Goal: Information Seeking & Learning: Understand process/instructions

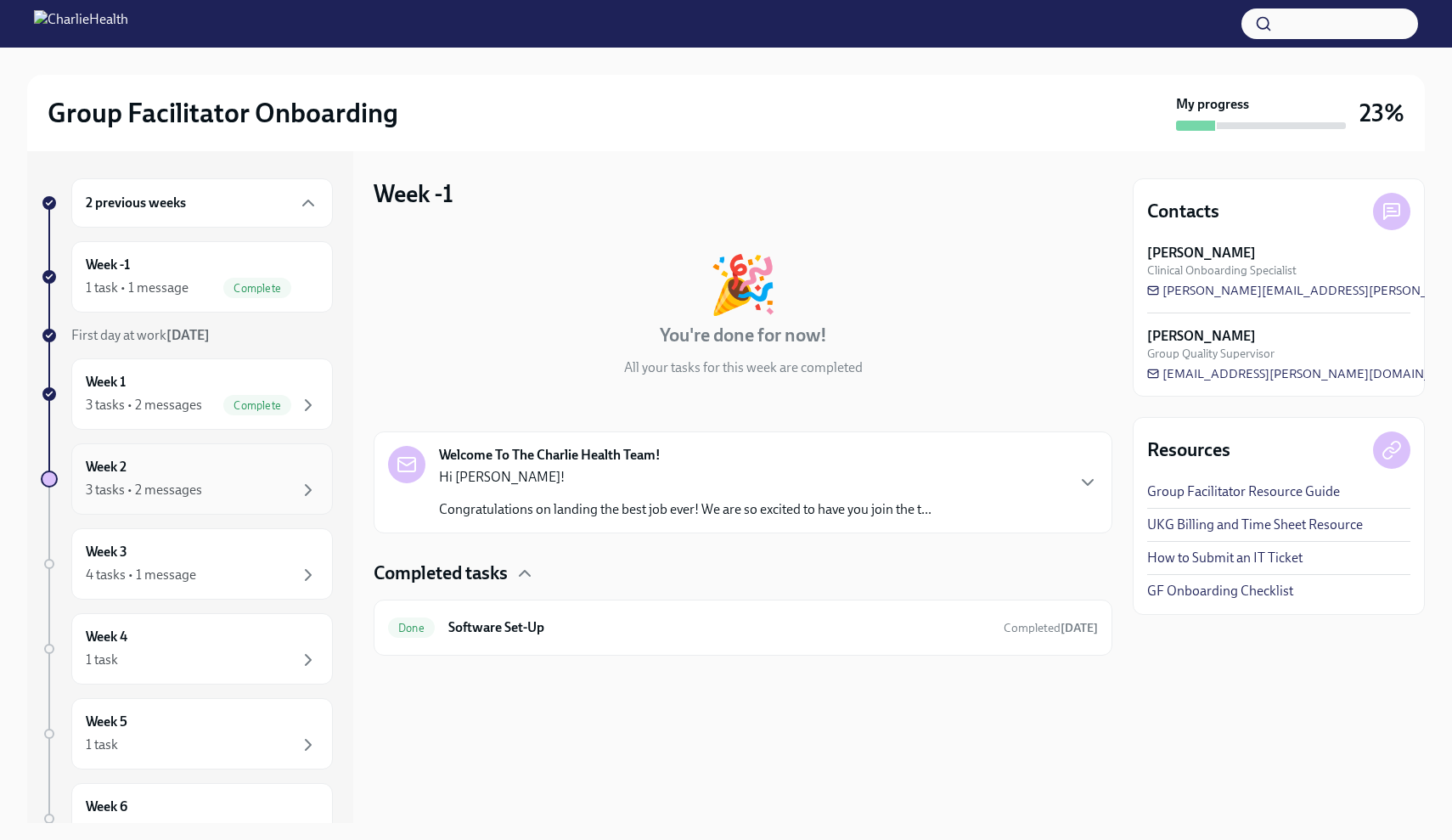
click at [153, 472] on div "Week 2 3 tasks • 2 messages" at bounding box center [202, 479] width 233 height 42
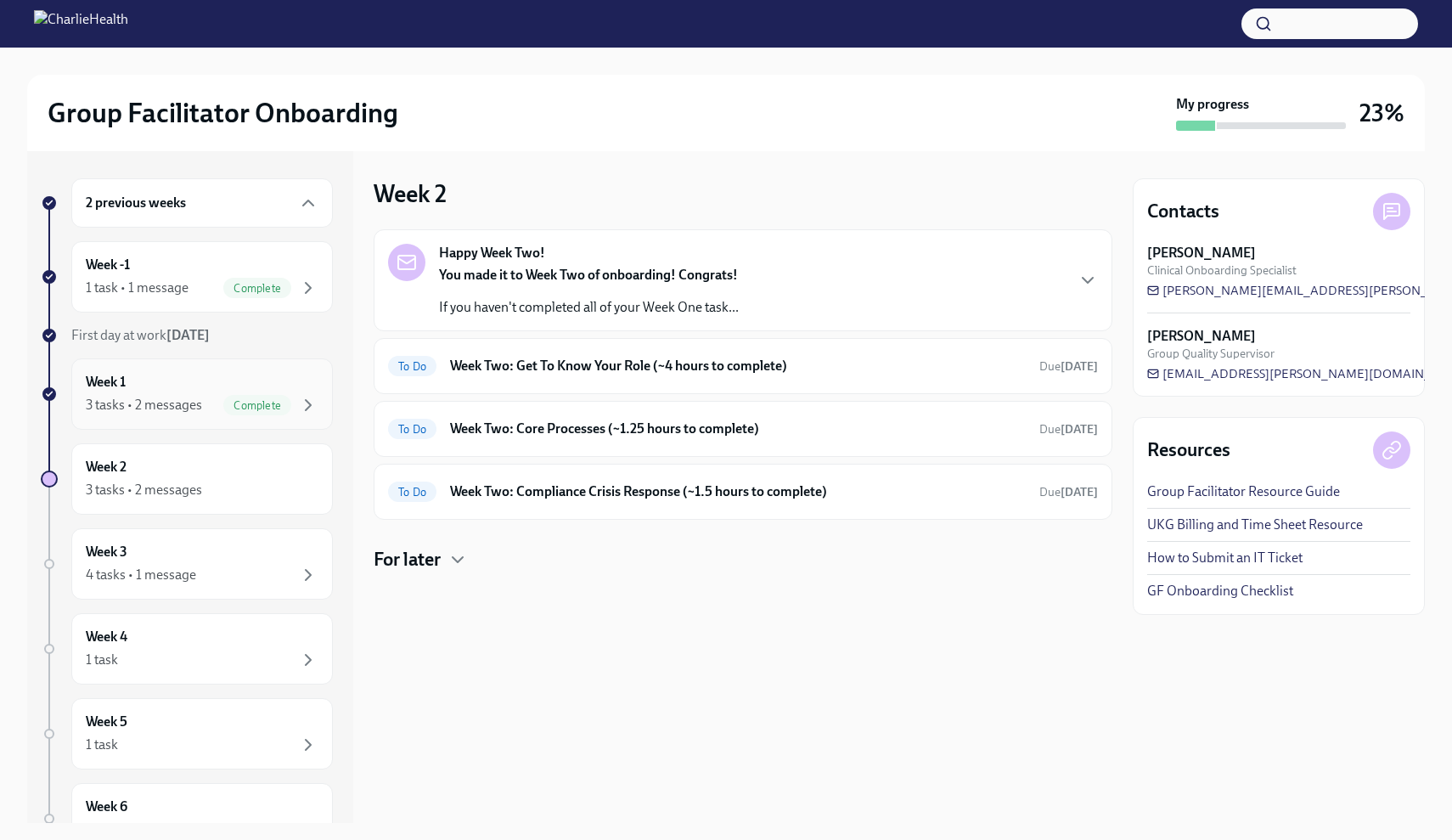
click at [143, 409] on div "3 tasks • 2 messages" at bounding box center [144, 404] width 116 height 18
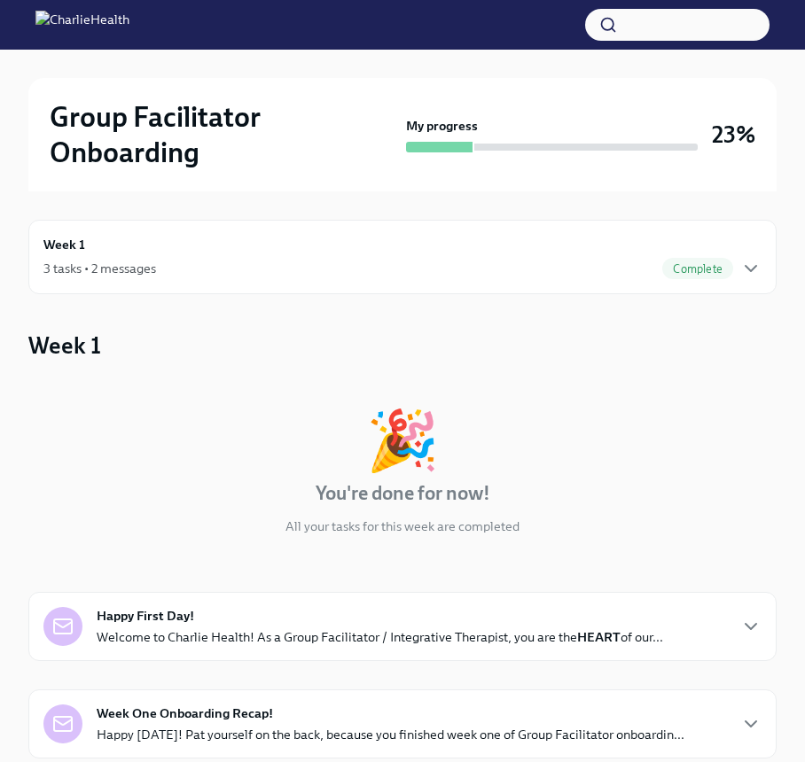
click at [224, 264] on div "3 tasks • 2 messages Complete" at bounding box center [402, 268] width 718 height 21
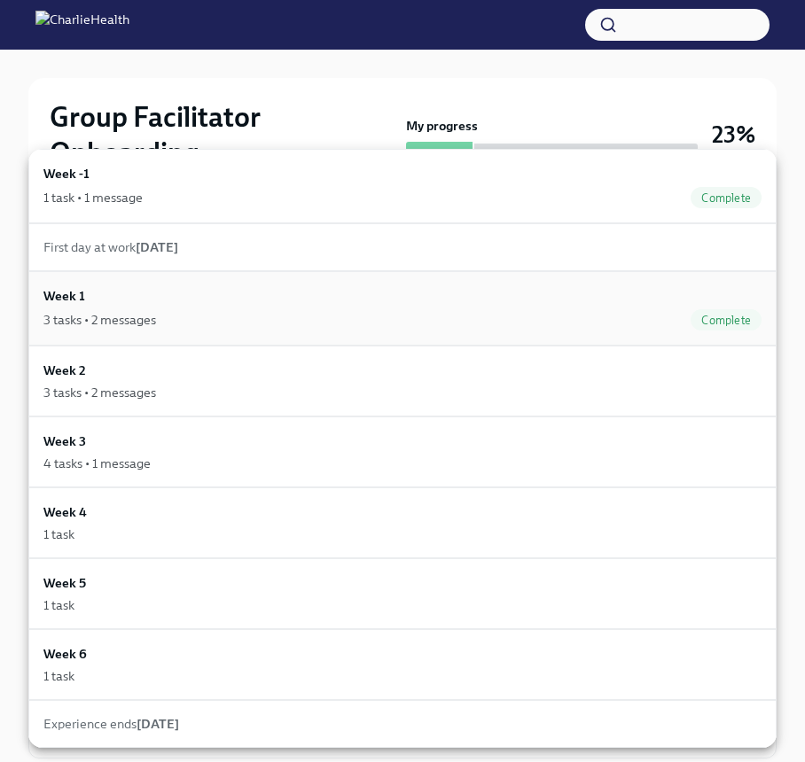
click at [175, 322] on div "3 tasks • 2 messages Complete" at bounding box center [402, 319] width 718 height 21
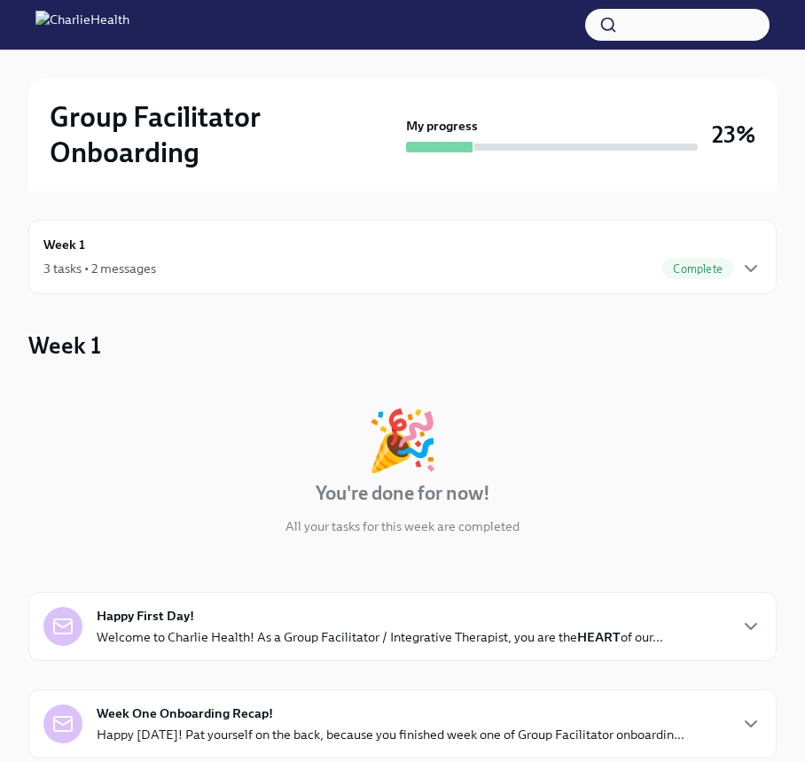
click at [384, 429] on div "🎉" at bounding box center [402, 440] width 73 height 58
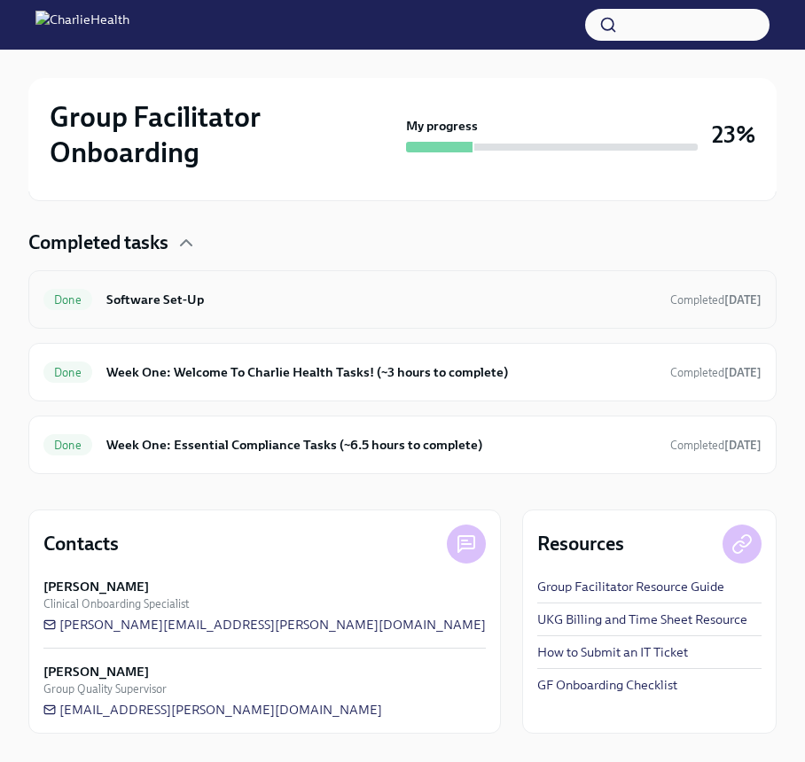
scroll to position [557, 0]
click at [622, 455] on div "Done Week One: Essential Compliance Tasks (~6.5 hours to complete) Completed [D…" at bounding box center [402, 445] width 718 height 28
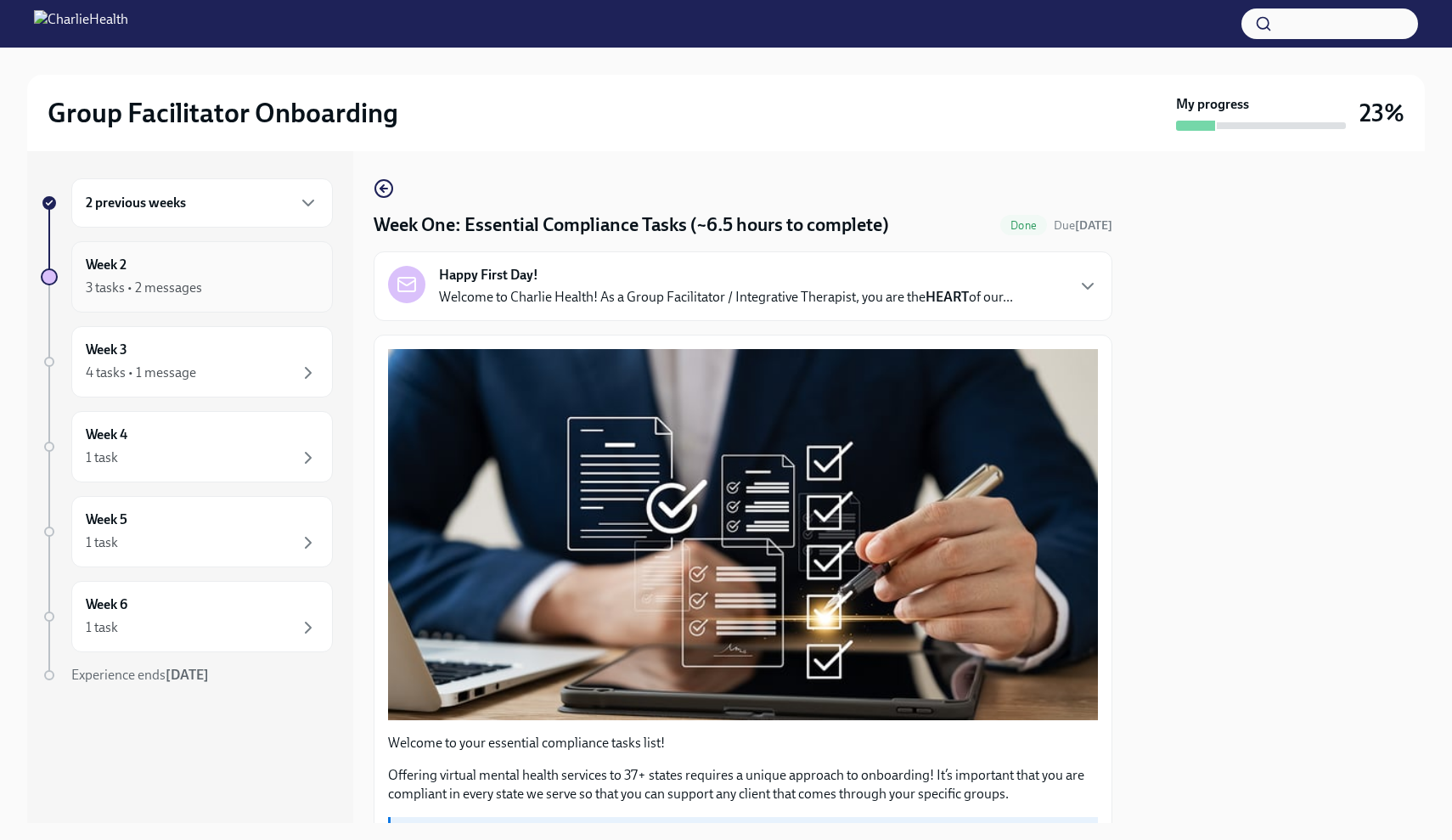
click at [149, 294] on div "3 tasks • 2 messages" at bounding box center [144, 287] width 116 height 18
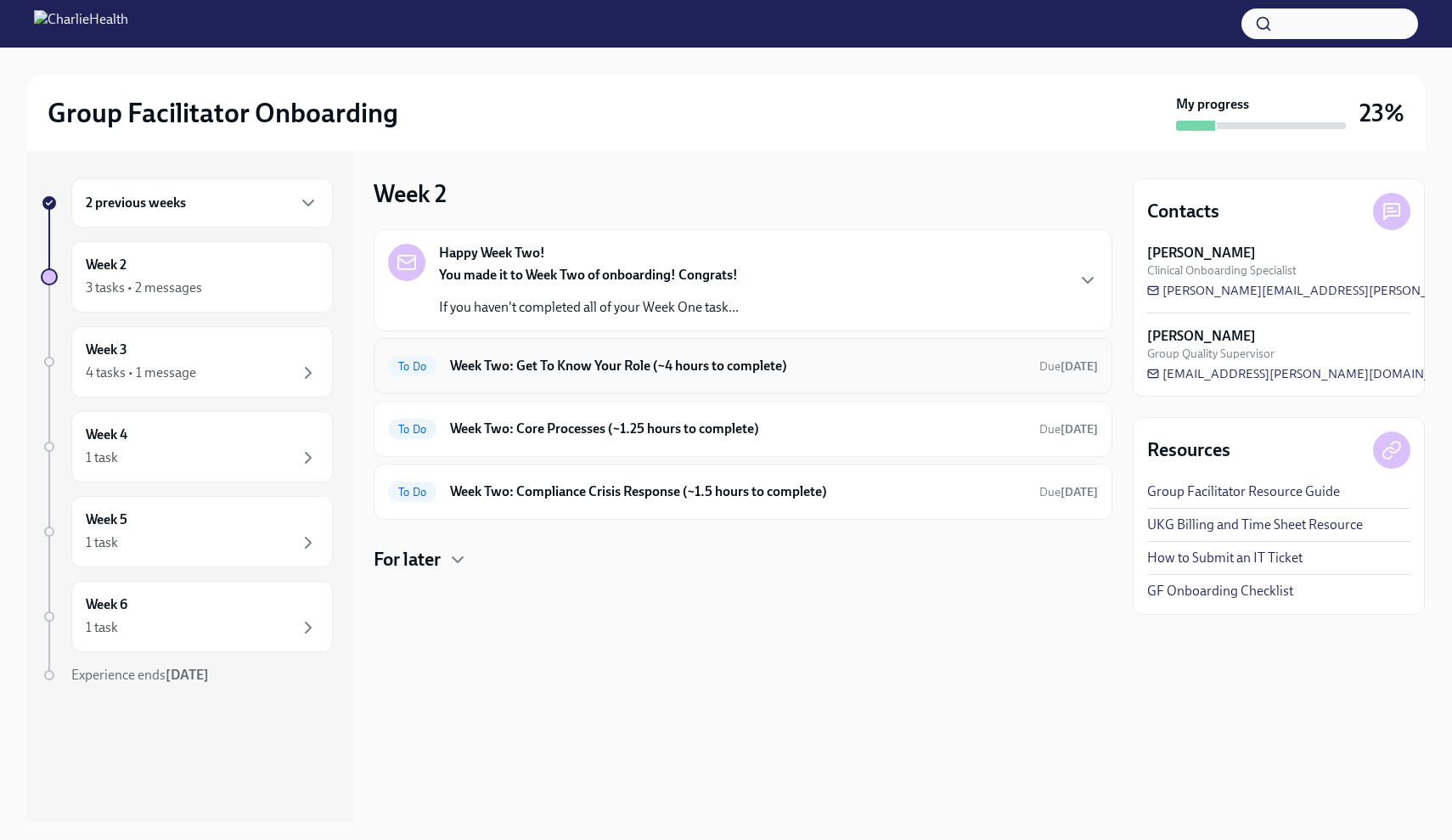
click at [549, 370] on h6 "Week Two: Get To Know Your Role (~4 hours to complete)" at bounding box center [737, 365] width 576 height 18
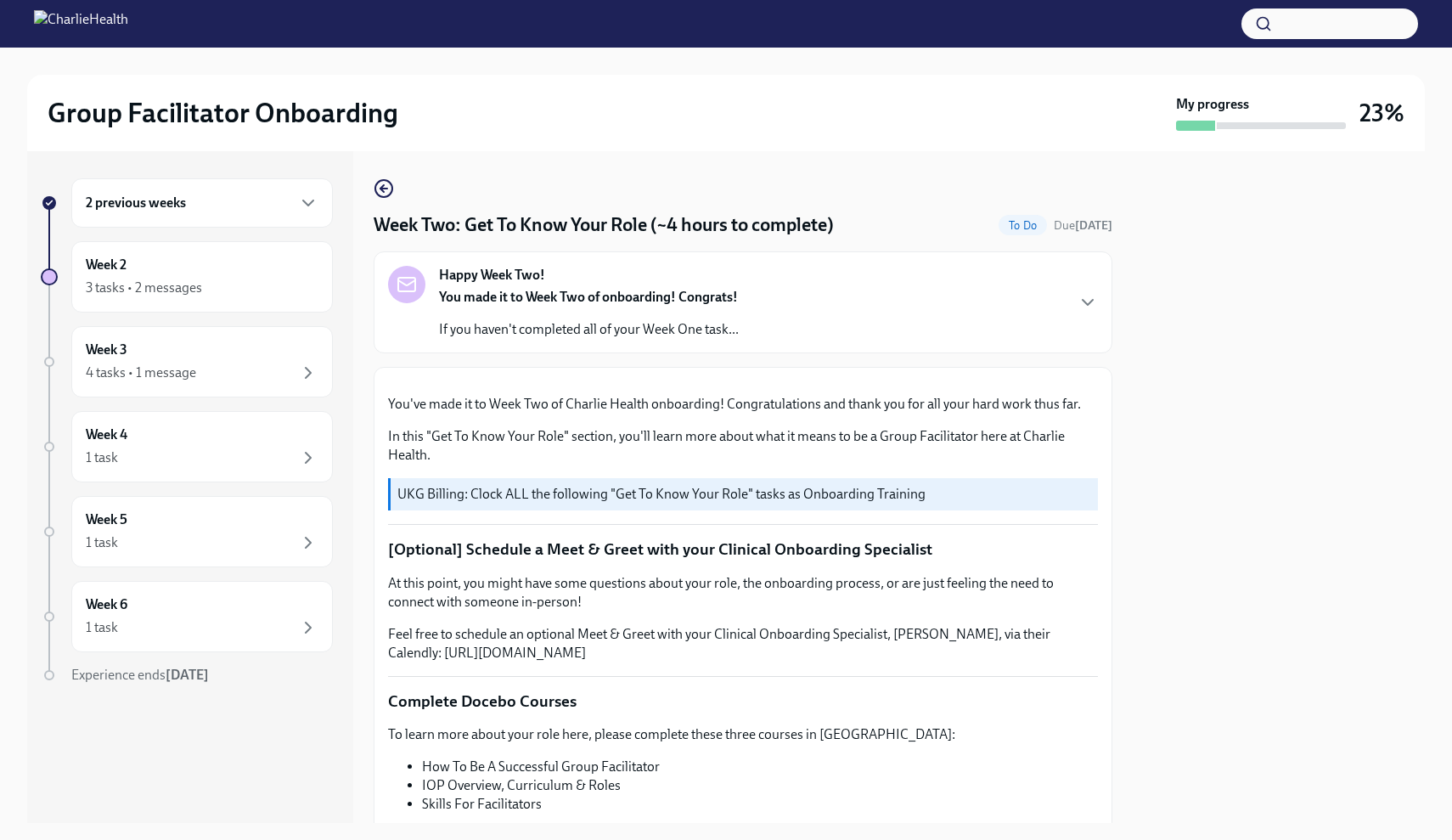
click at [1237, 388] on div at bounding box center [1278, 487] width 292 height 671
click at [1236, 388] on div at bounding box center [1278, 487] width 292 height 671
click at [1081, 295] on icon "button" at bounding box center [1087, 302] width 20 height 20
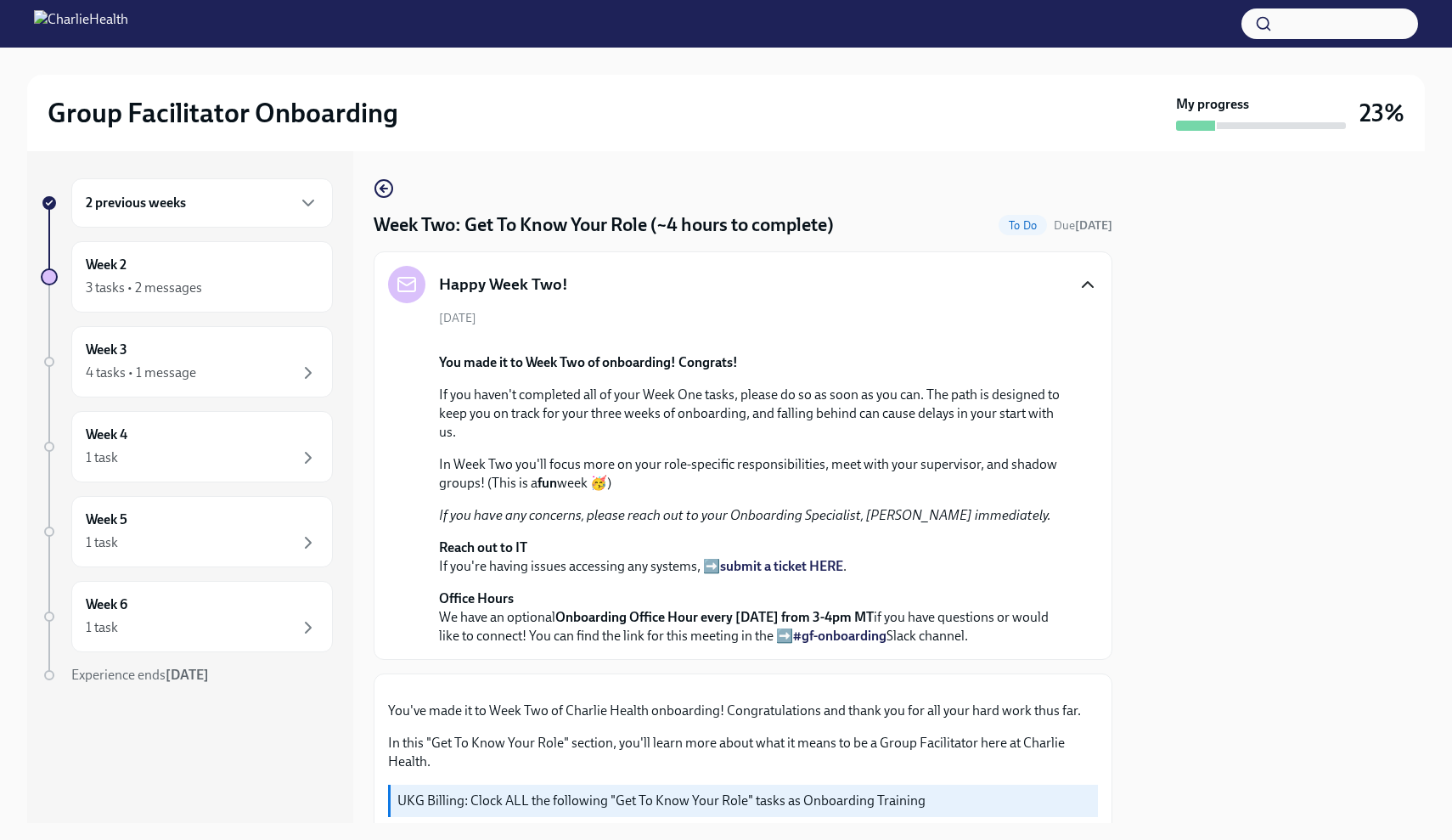
click at [1191, 436] on div at bounding box center [1278, 487] width 292 height 671
click at [1243, 290] on div at bounding box center [1278, 487] width 292 height 671
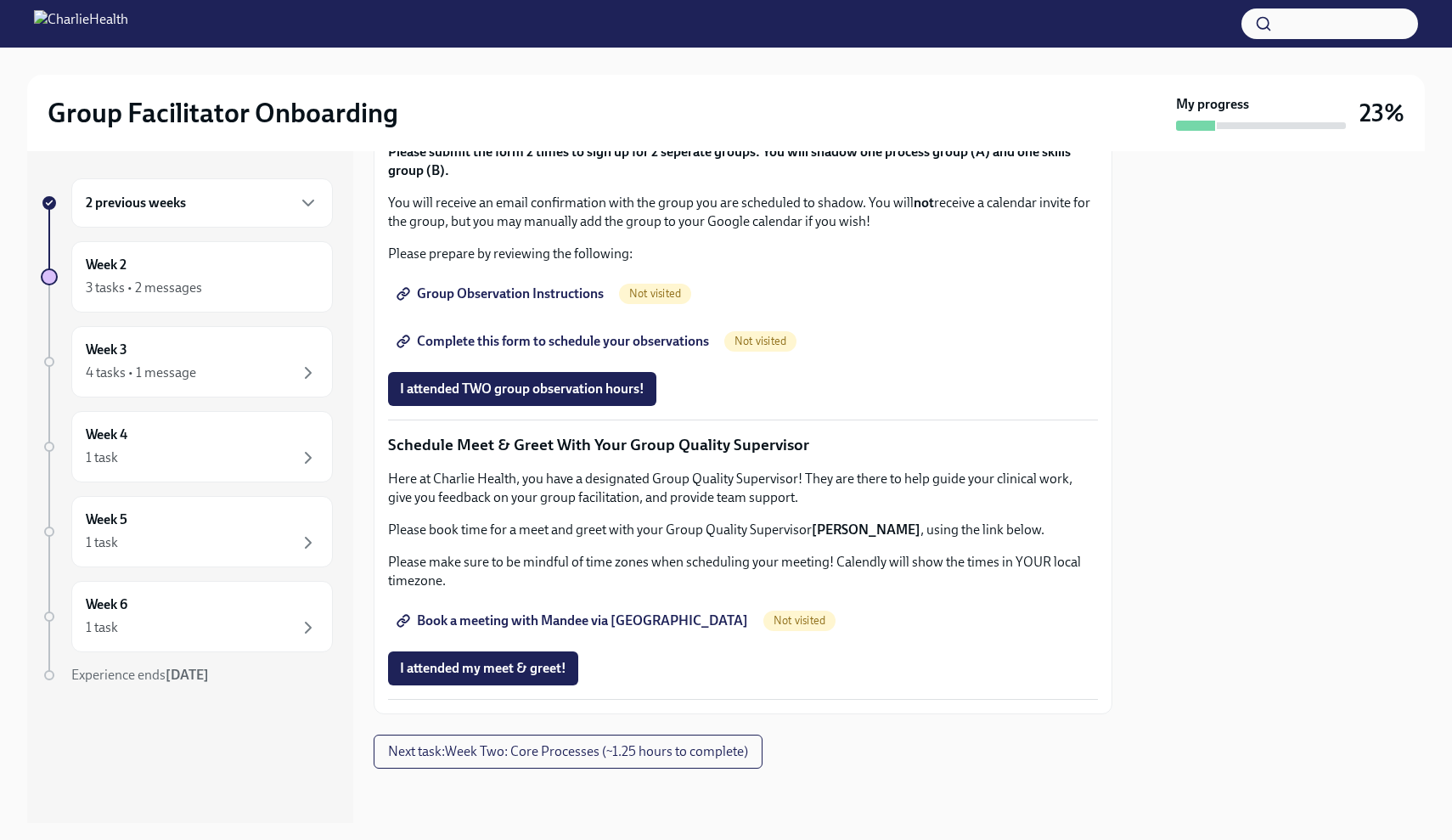
scroll to position [1463, 0]
click at [1302, 426] on div at bounding box center [1278, 487] width 292 height 671
click at [1286, 415] on div at bounding box center [1278, 487] width 292 height 671
click at [1273, 378] on div at bounding box center [1278, 487] width 292 height 671
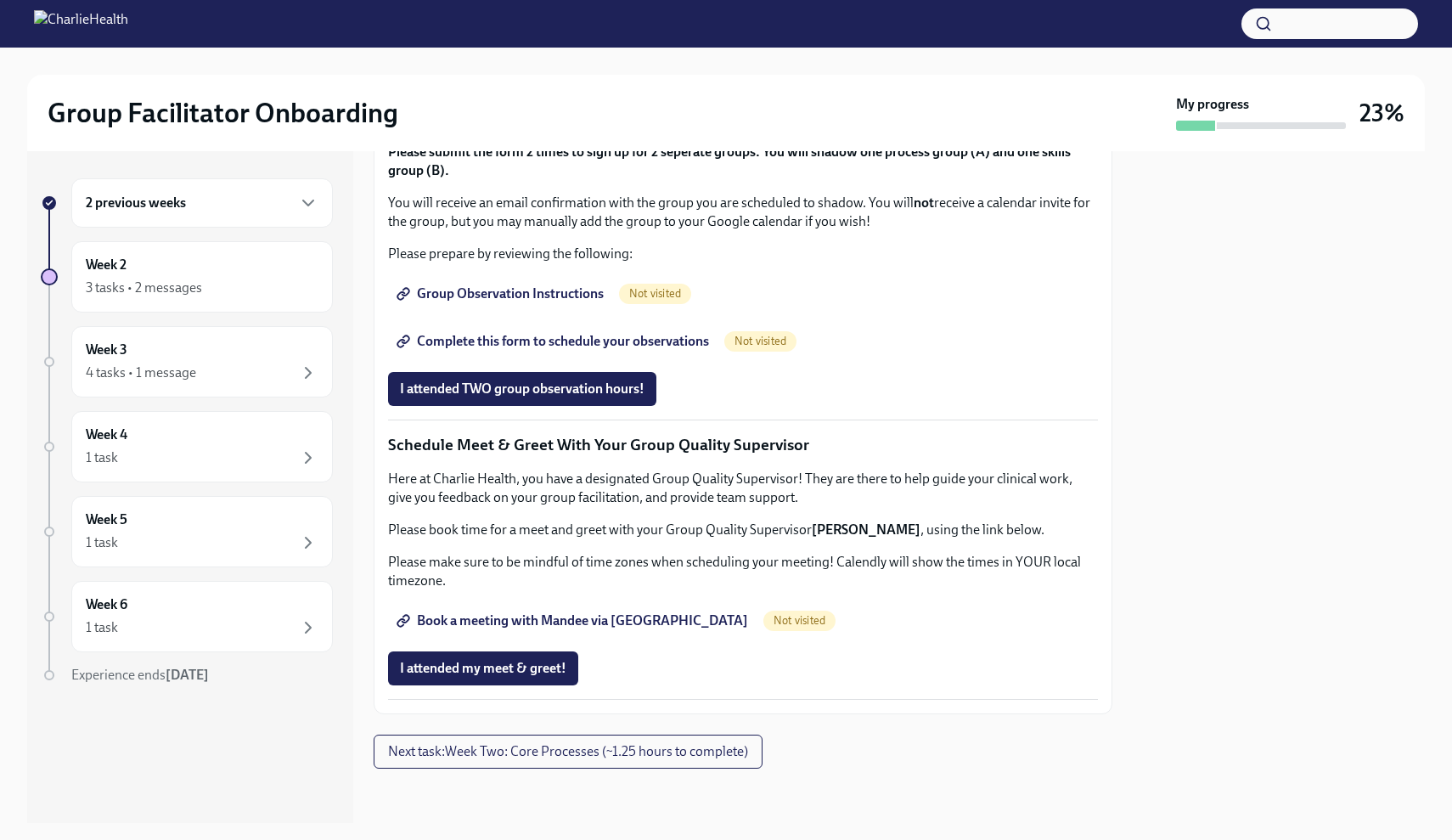
click at [1202, 465] on div at bounding box center [1278, 487] width 292 height 671
click at [577, 303] on span "Group Observation Instructions" at bounding box center [501, 294] width 204 height 17
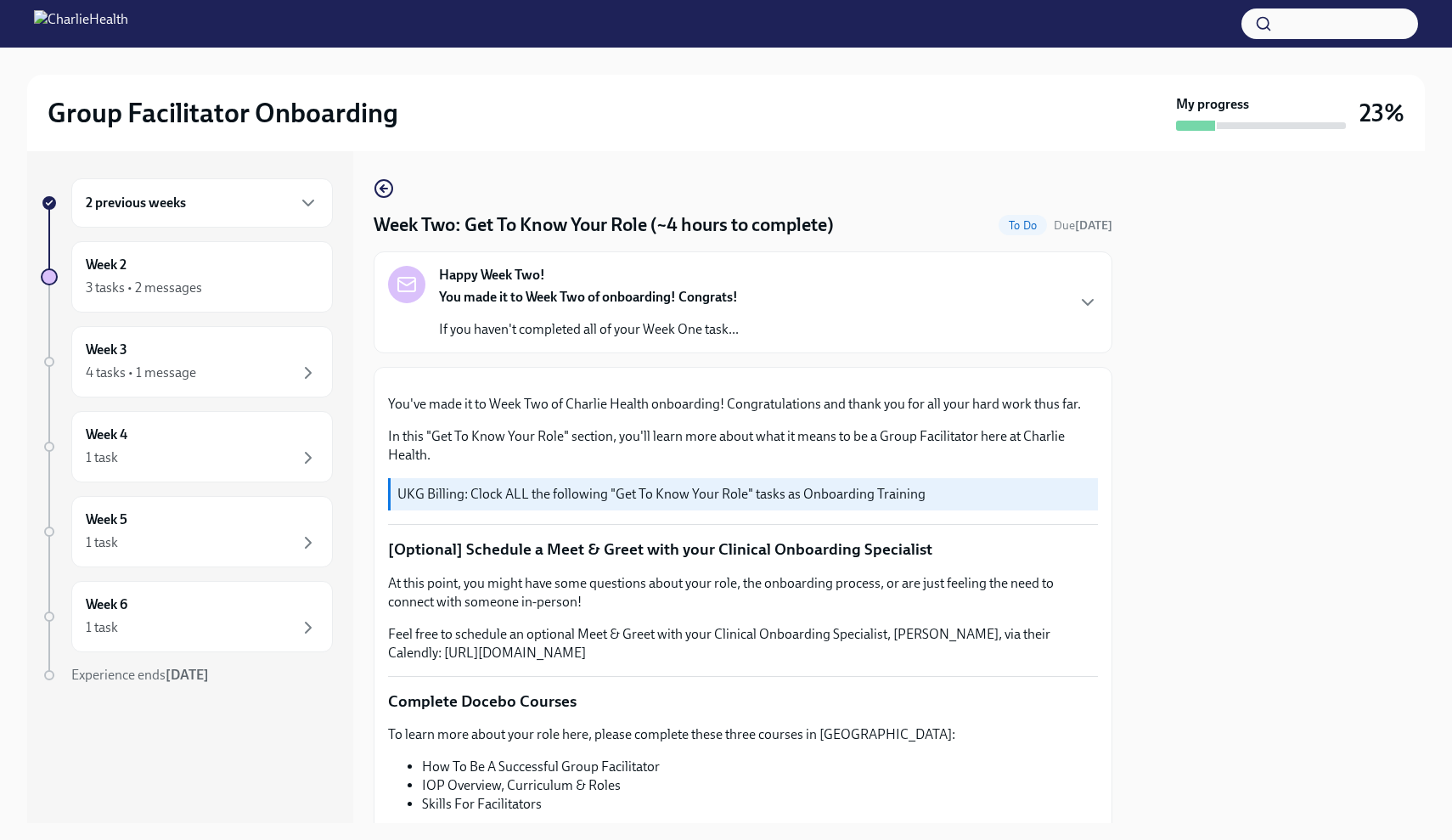
click at [773, 279] on div "Happy Week Two! You made it to Week Two of onboarding! Congrats! If you haven't…" at bounding box center [742, 302] width 710 height 73
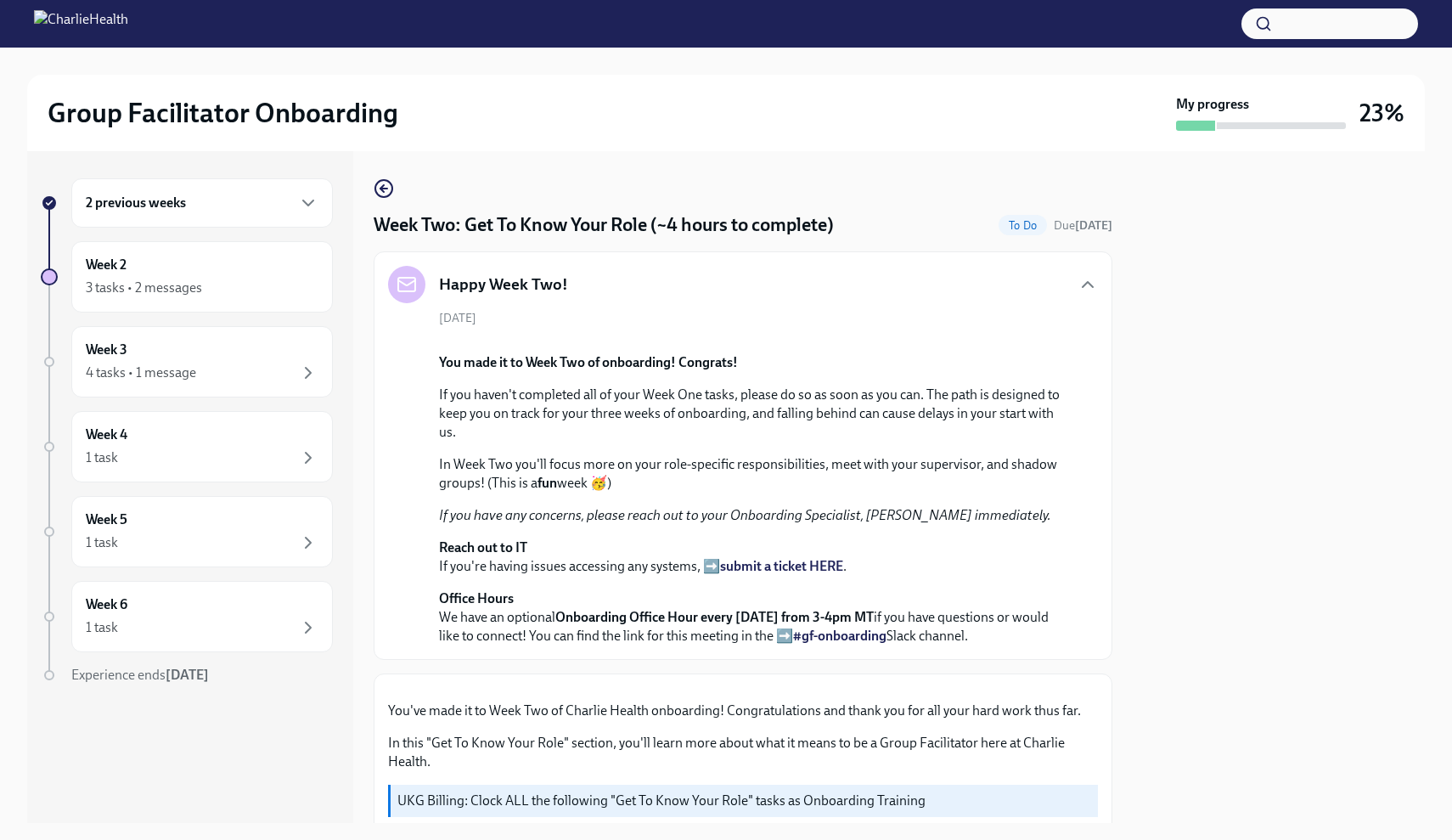
click at [745, 290] on div "Happy Week Two!" at bounding box center [742, 284] width 710 height 37
click at [1091, 284] on icon "button" at bounding box center [1087, 284] width 20 height 20
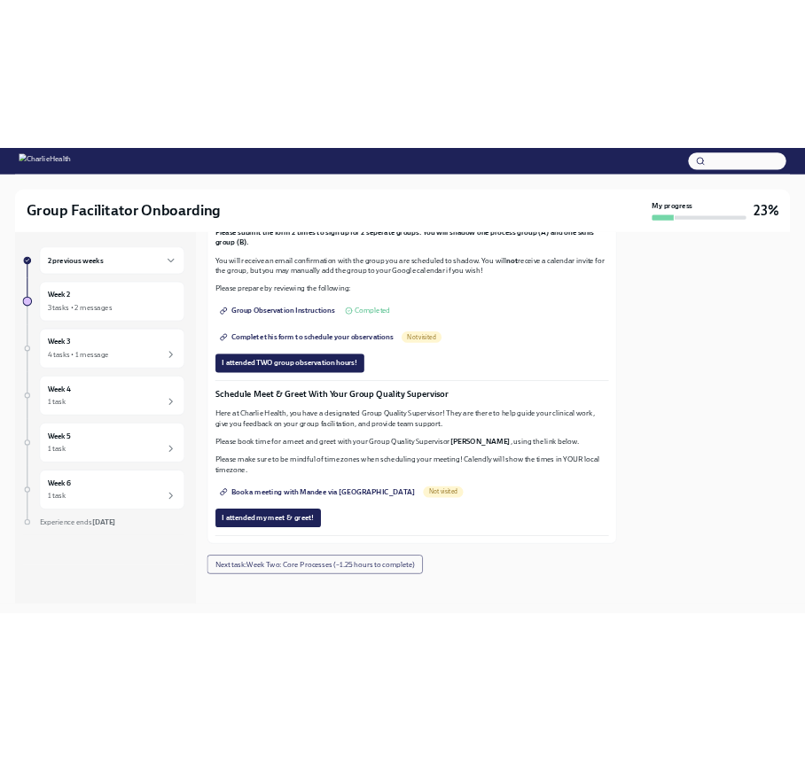
scroll to position [1447, 0]
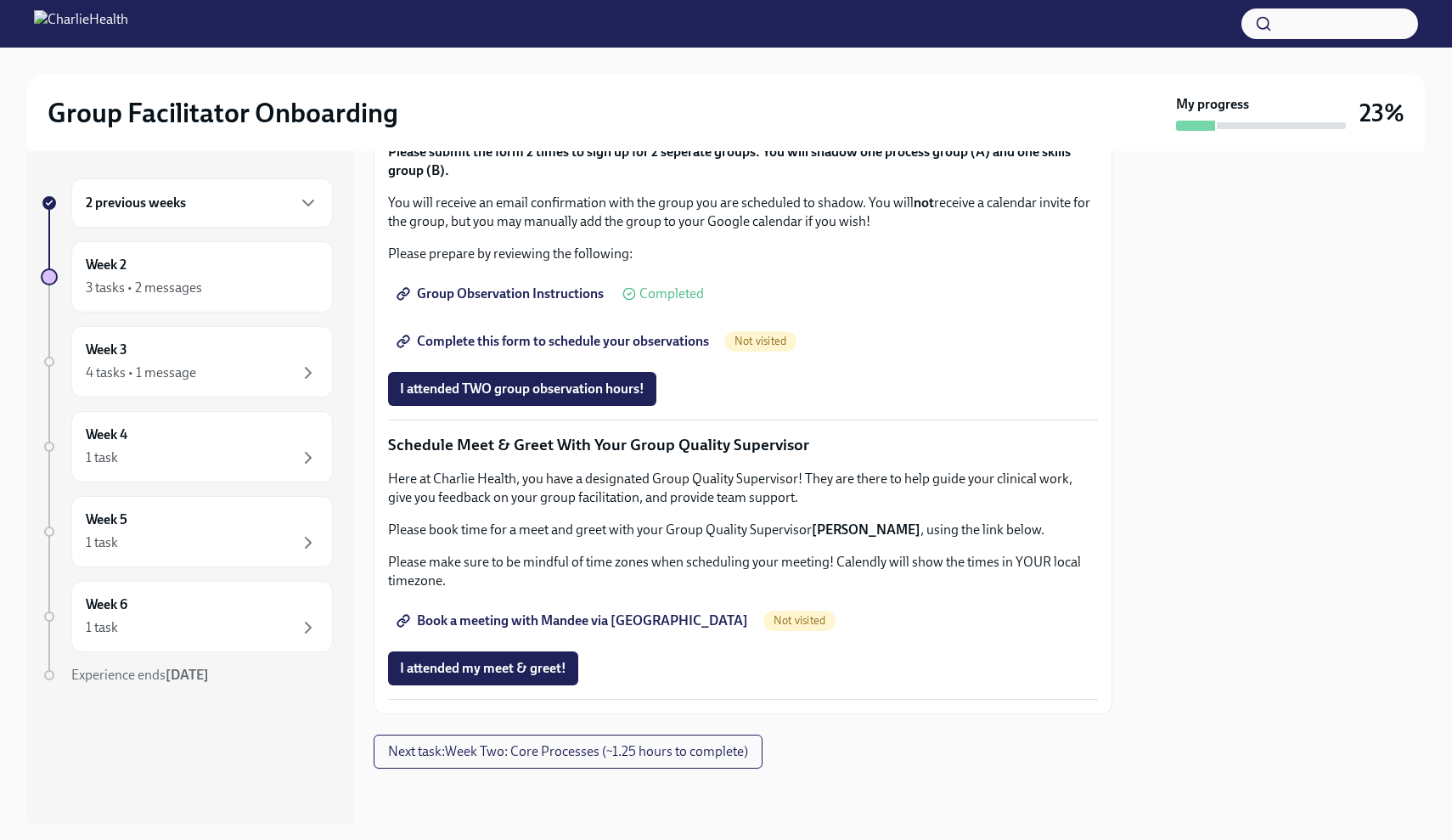
click at [492, 350] on span "Complete this form to schedule your observations" at bounding box center [554, 341] width 309 height 17
